Goal: Navigation & Orientation: Find specific page/section

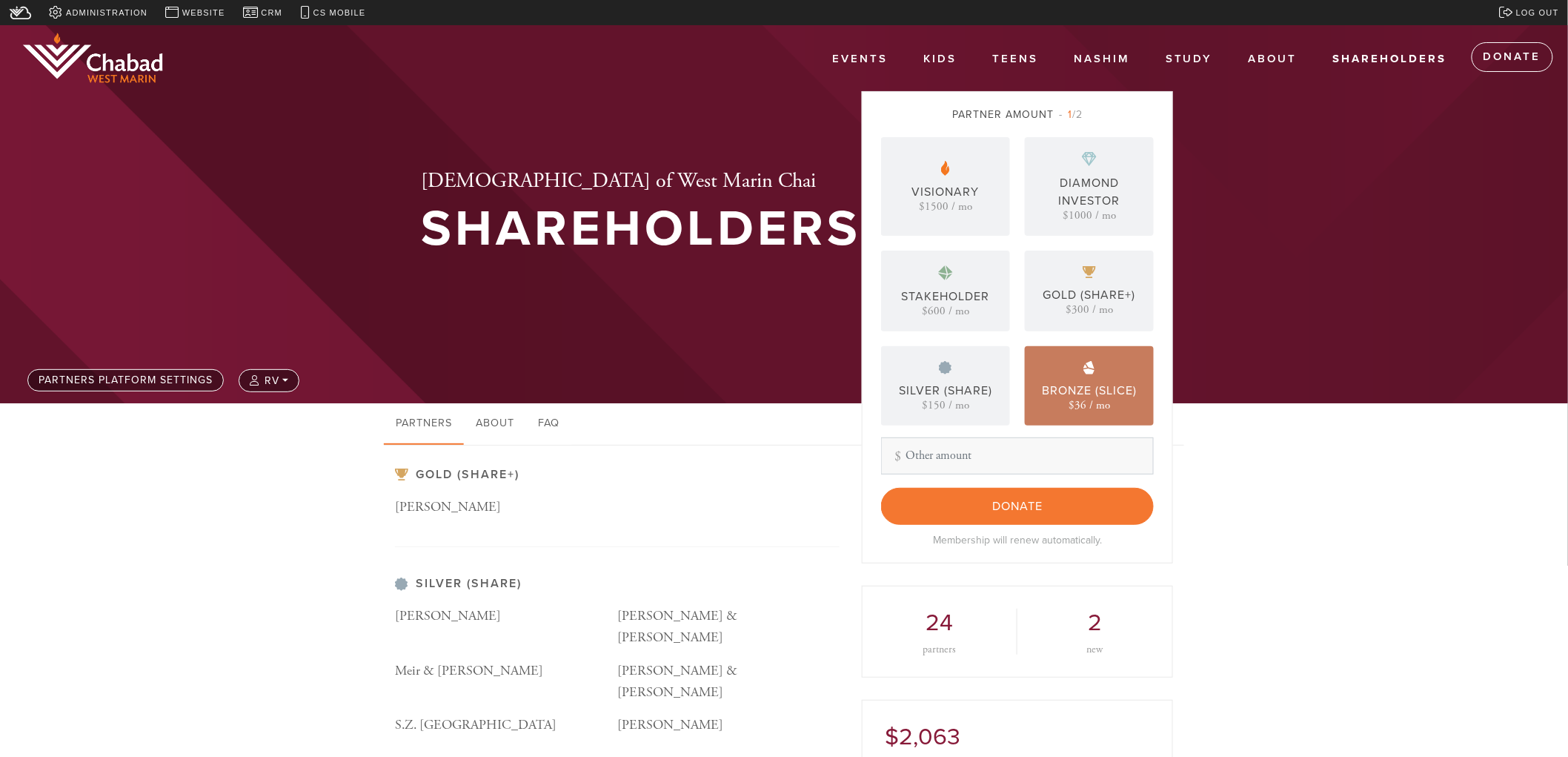
click at [1093, 373] on img at bounding box center [1090, 368] width 12 height 14
click at [1087, 469] on input "Other Amount" at bounding box center [1018, 456] width 273 height 37
click at [1087, 469] on input "Other Amount" at bounding box center [1018, 456] width 273 height 37
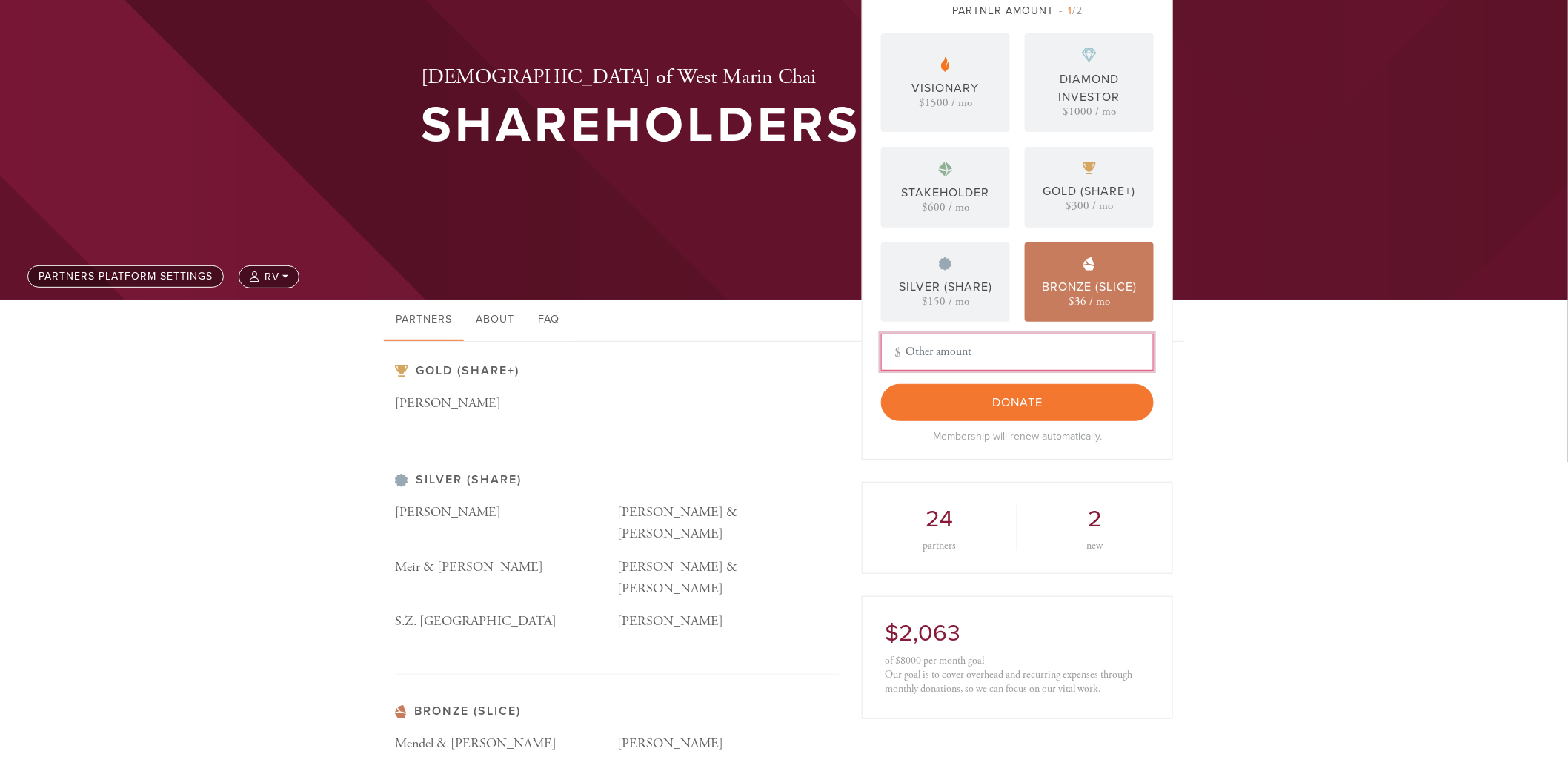
scroll to position [247, 0]
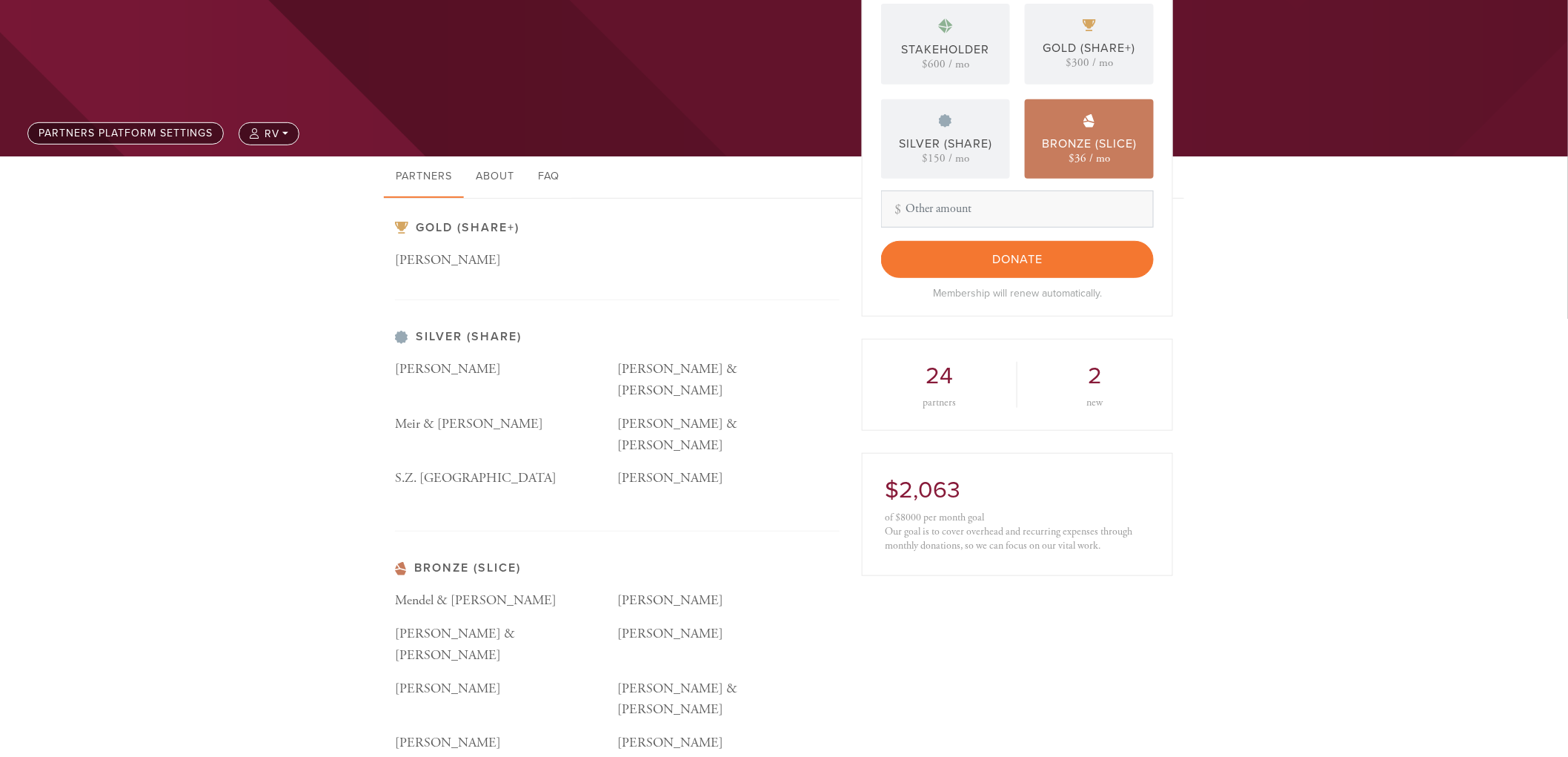
click at [630, 464] on div "Silver (Share) [PERSON_NAME] [PERSON_NAME] & [PERSON_NAME] Meir & [PERSON_NAME]…" at bounding box center [617, 431] width 445 height 201
drag, startPoint x: 536, startPoint y: 529, endPoint x: 498, endPoint y: 532, distance: 38.1
click at [532, 562] on h3 "Bronze (Slice)" at bounding box center [617, 568] width 445 height 14
click at [477, 562] on h3 "Bronze (Slice)" at bounding box center [617, 568] width 445 height 14
drag, startPoint x: 482, startPoint y: 582, endPoint x: 488, endPoint y: 599, distance: 18.0
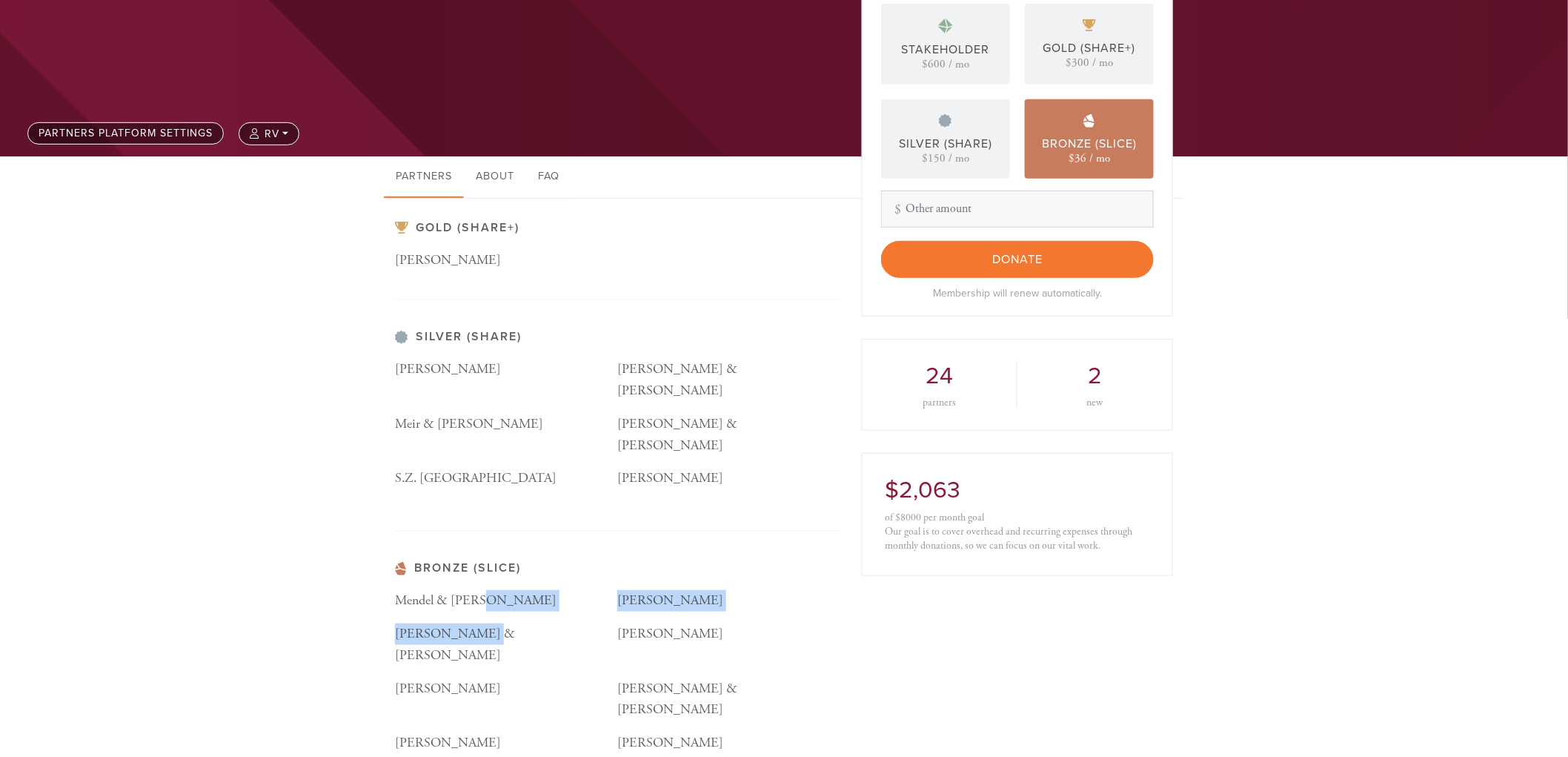
click at [488, 623] on div "[PERSON_NAME] & [PERSON_NAME]" at bounding box center [505, 650] width 222 height 55
click at [516, 678] on div "[PERSON_NAME]" at bounding box center [505, 688] width 222 height 20
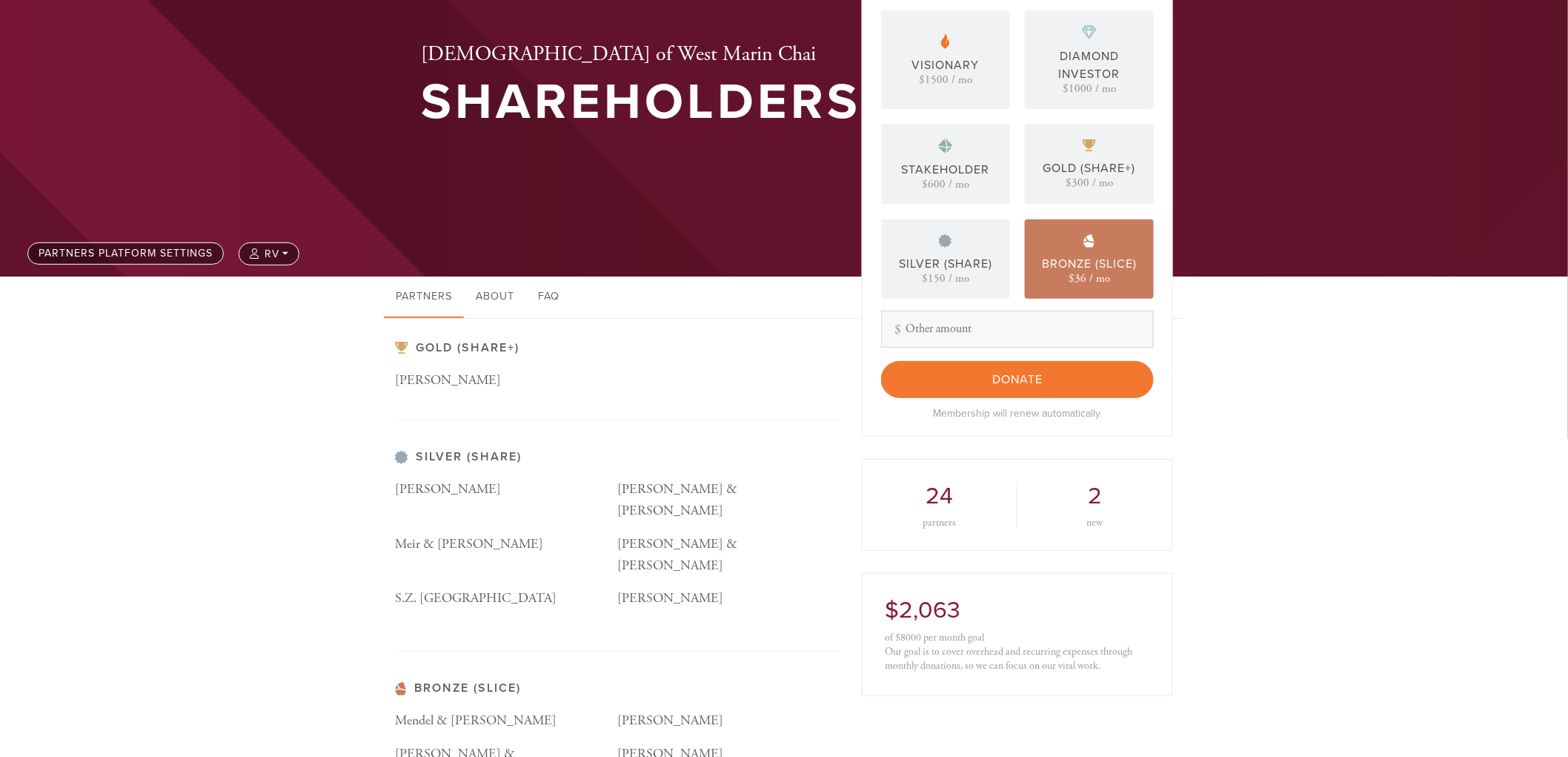
scroll to position [0, 0]
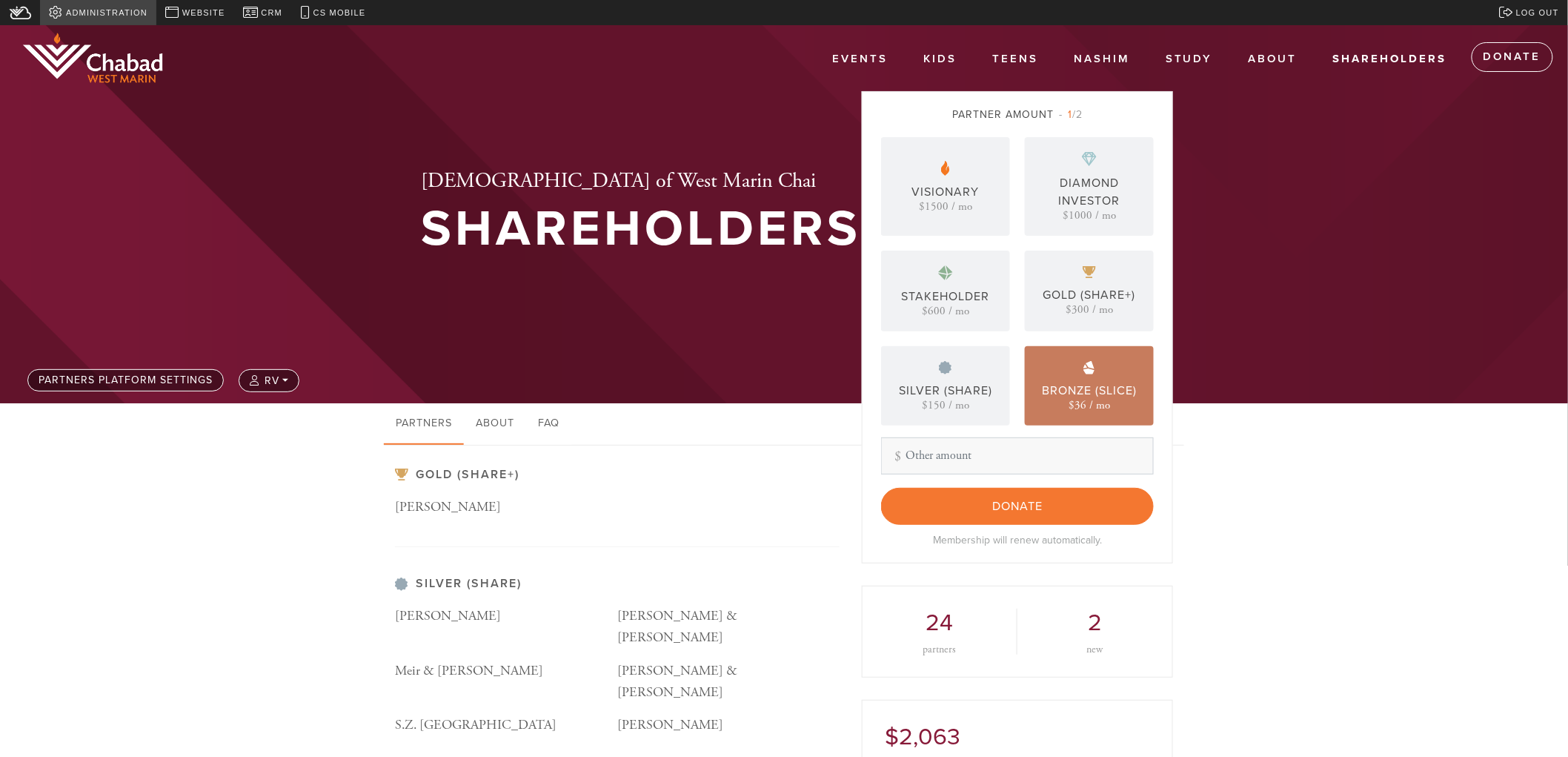
click at [104, 9] on span "Administration" at bounding box center [107, 13] width 81 height 13
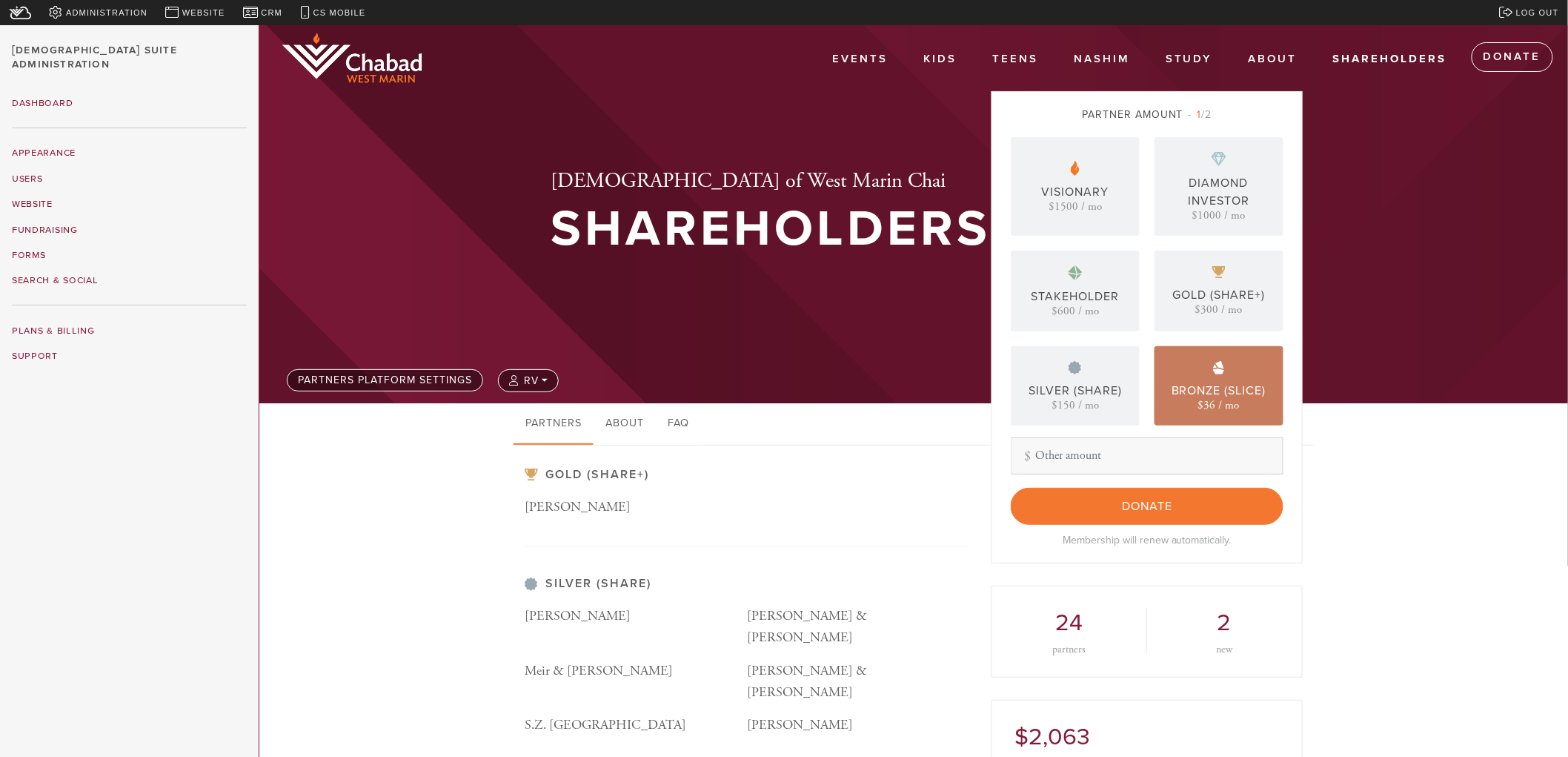
click at [51, 98] on ul "Dashboard Appearance Users Website Pages Redirects Menu Fundraising Forms Searc…" at bounding box center [129, 229] width 235 height 269
click at [43, 95] on link "Dashboard" at bounding box center [129, 102] width 235 height 16
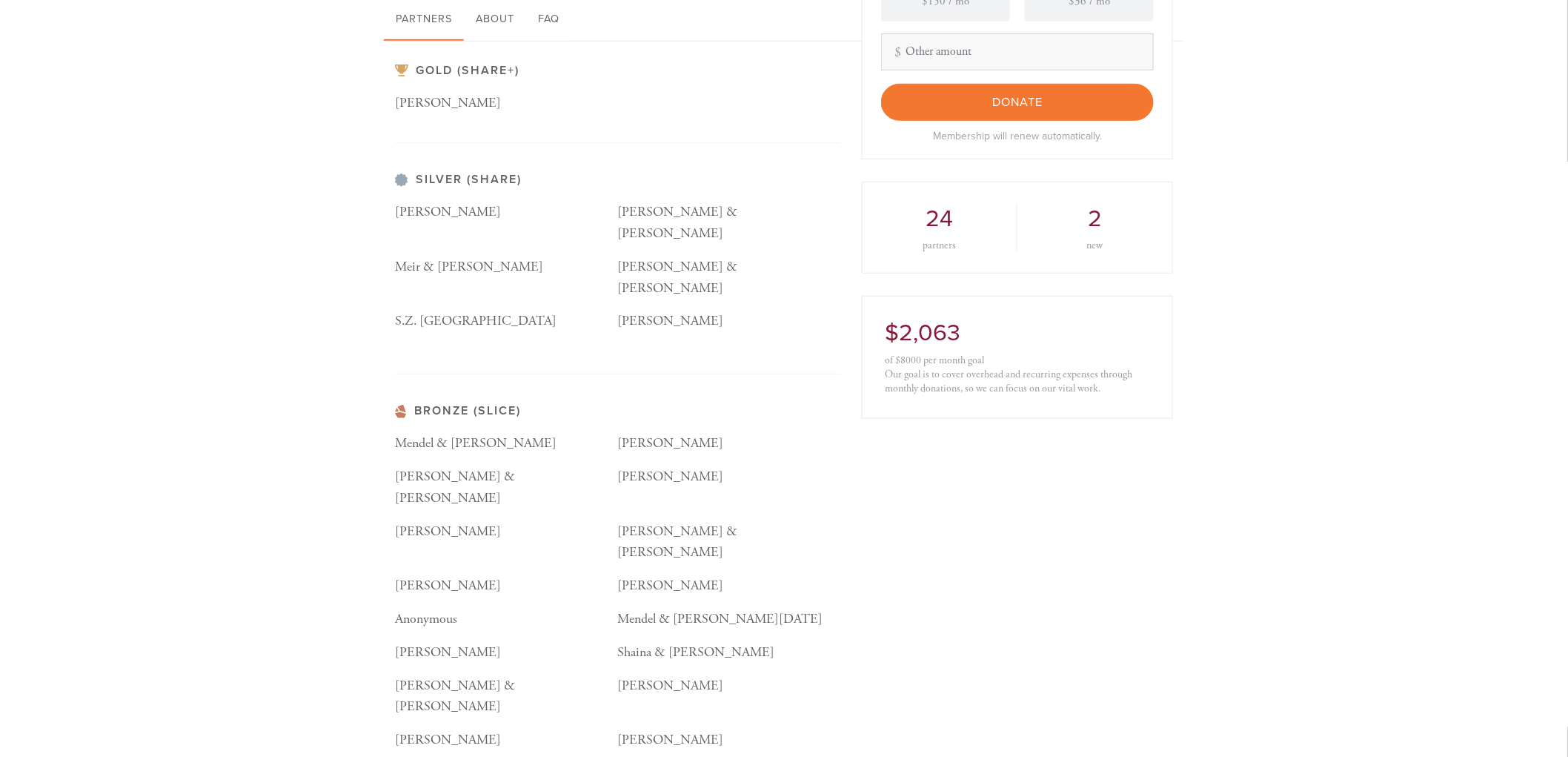
scroll to position [412, 0]
